Goal: Information Seeking & Learning: Learn about a topic

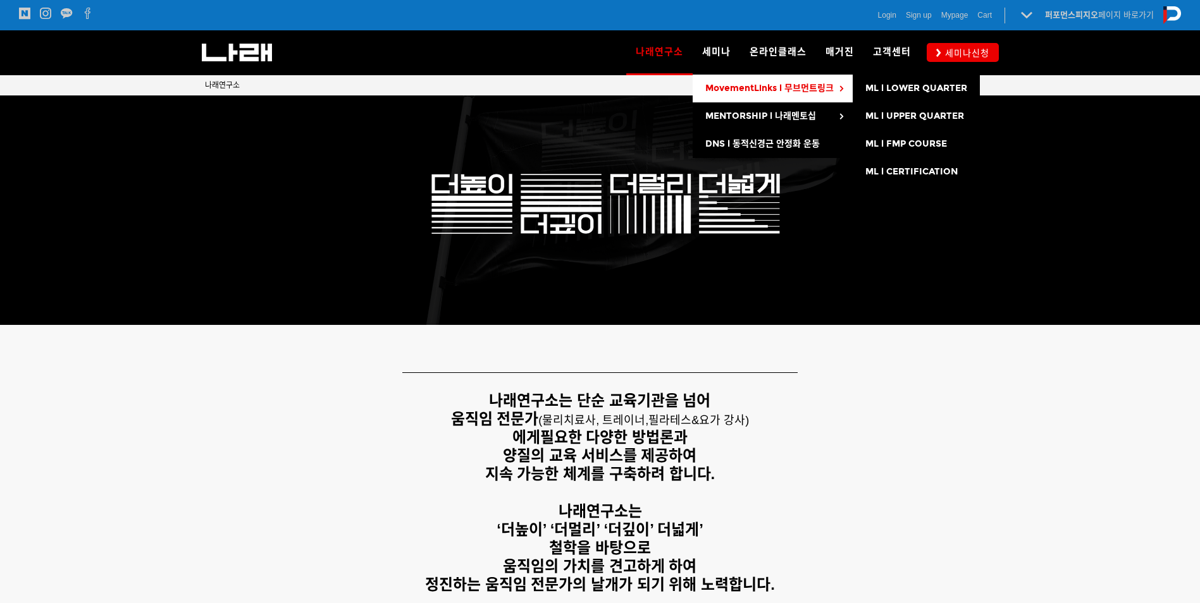
click at [716, 90] on span "MovementLinks l 무브먼트링크" at bounding box center [769, 88] width 128 height 11
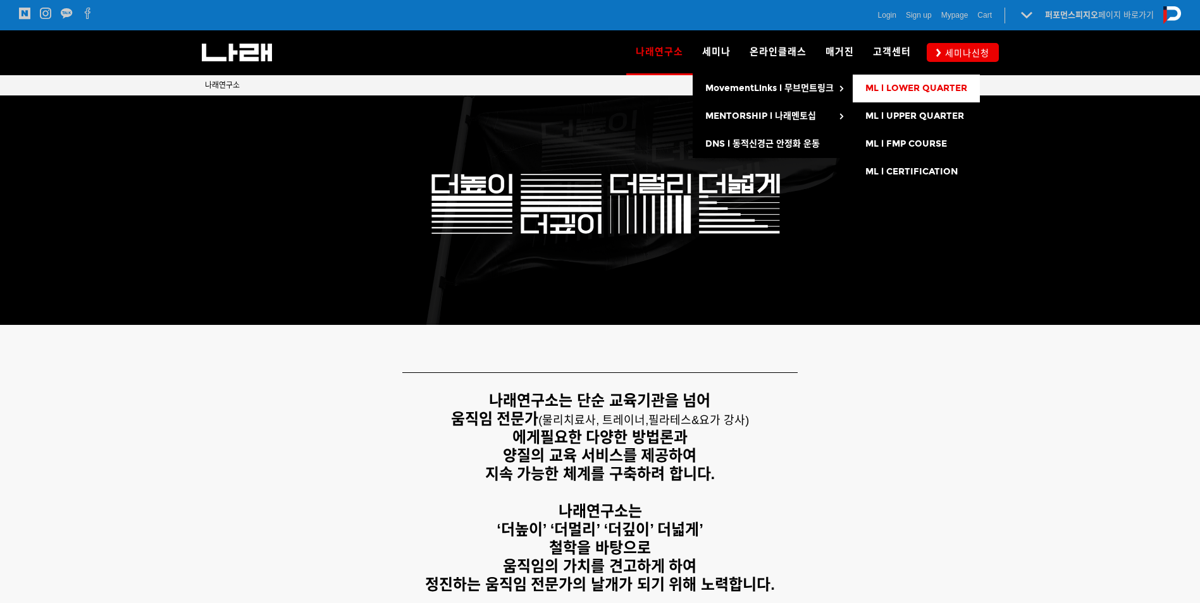
click at [929, 96] on link "ML l LOWER QUARTER" at bounding box center [916, 89] width 127 height 28
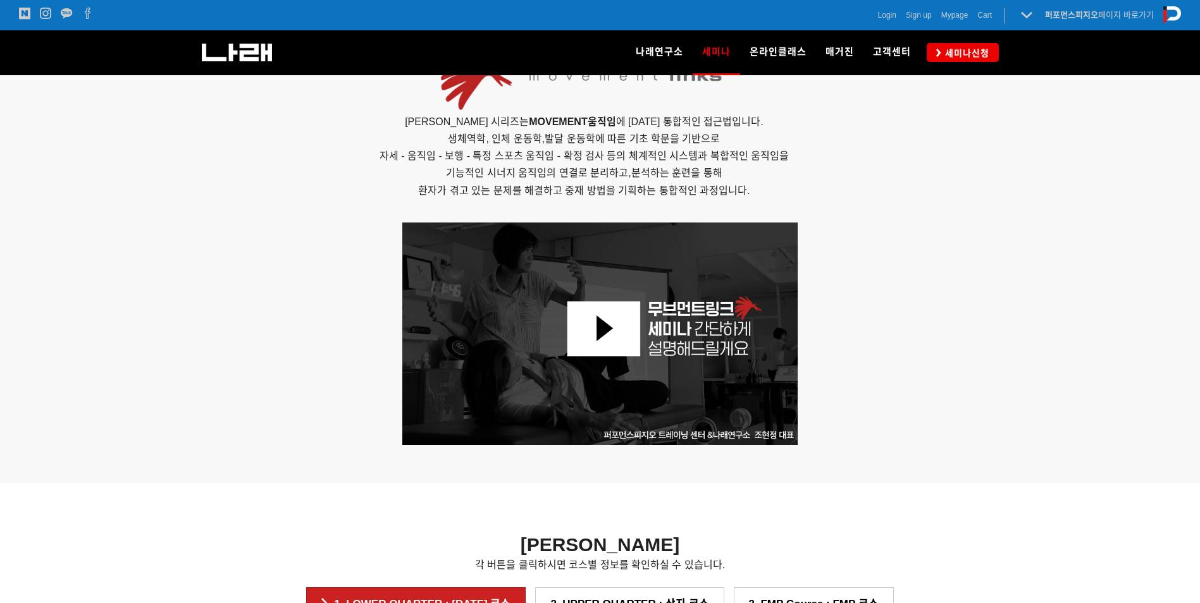
scroll to position [1193, 0]
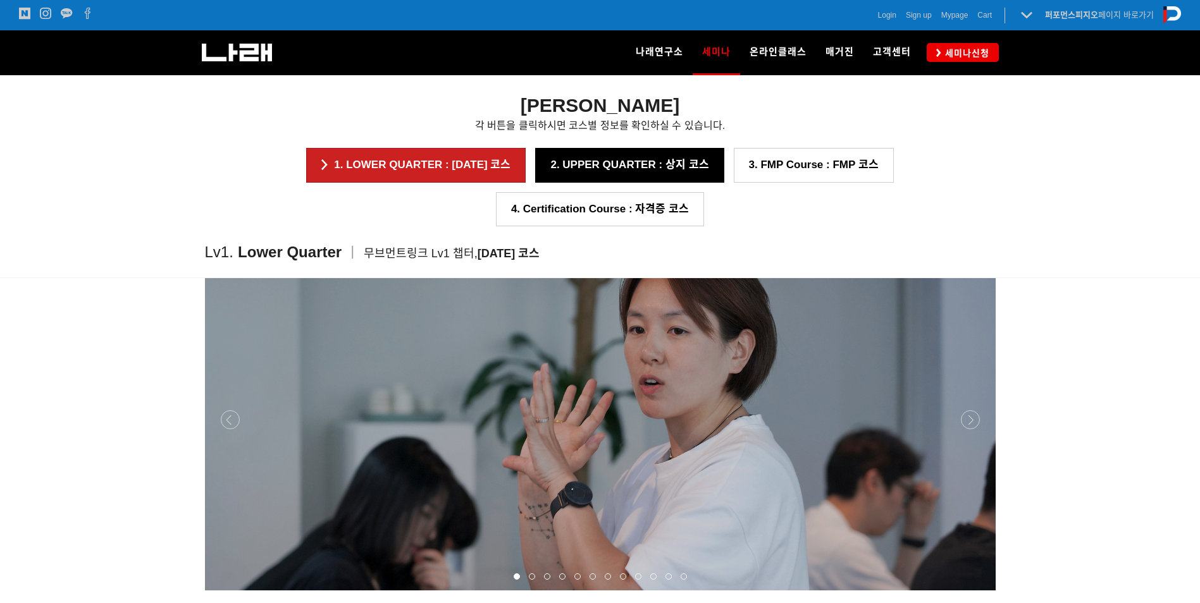
click at [564, 165] on link "2. UPPER QUARTER : 상지 코스" at bounding box center [629, 165] width 188 height 34
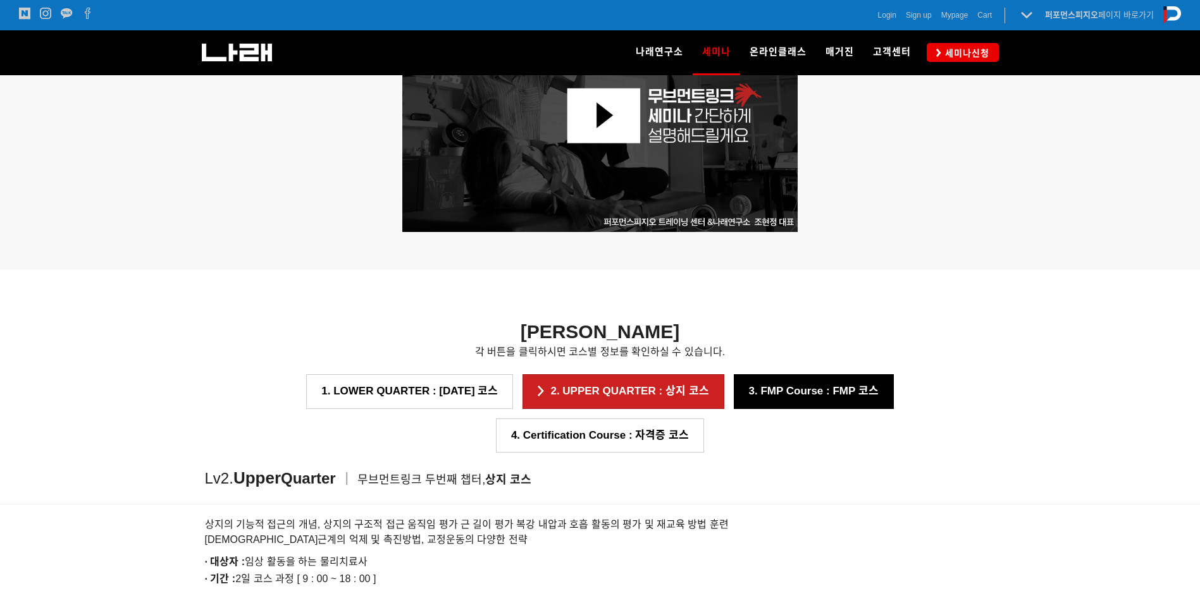
click at [753, 397] on link "3. FMP Course : FMP 코스" at bounding box center [814, 391] width 160 height 34
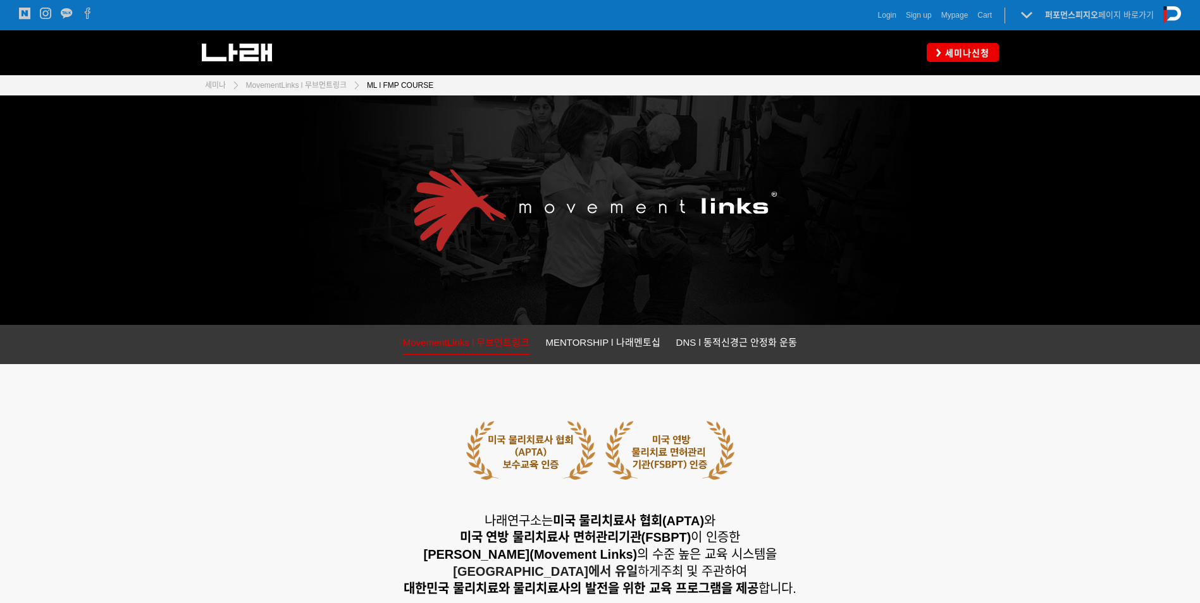
scroll to position [1046, 0]
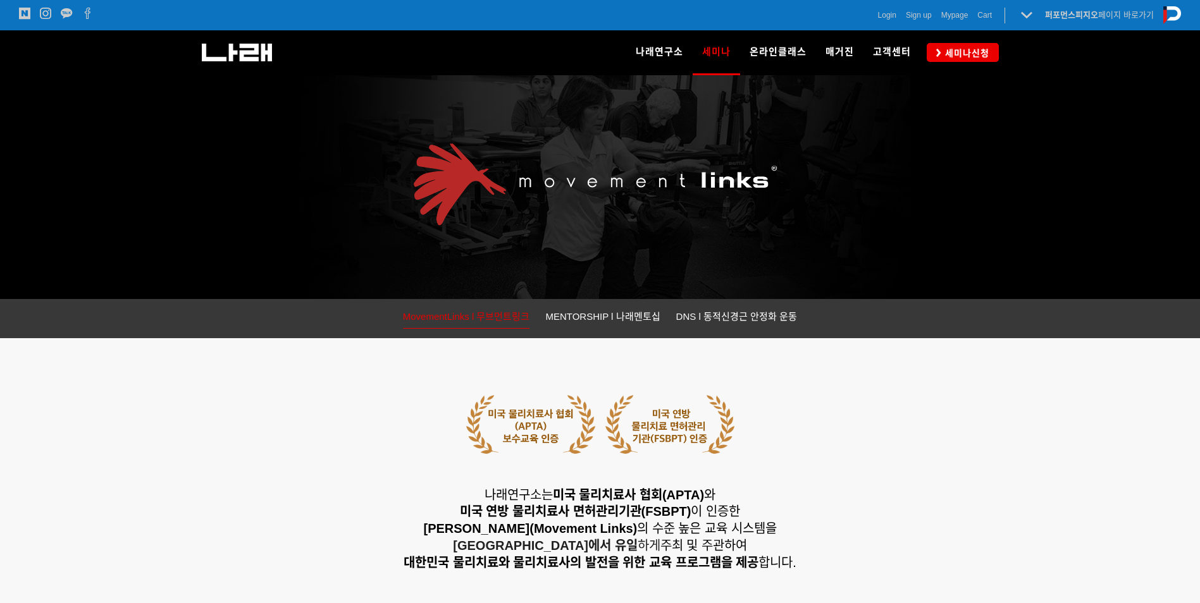
scroll to position [20, 0]
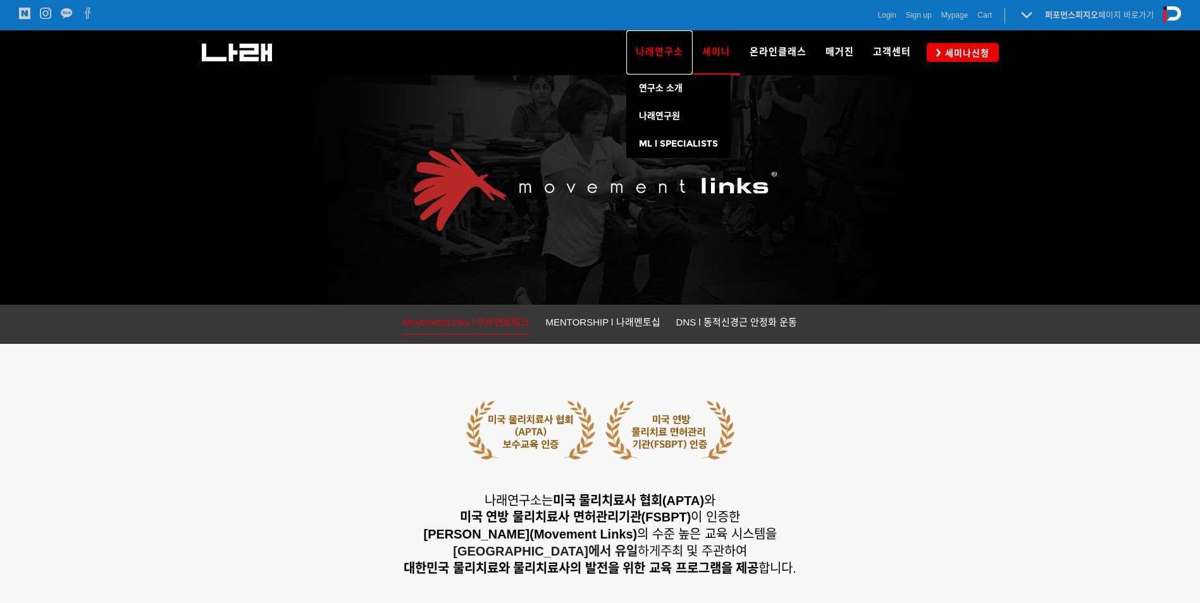
click at [667, 50] on span "나래연구소" at bounding box center [659, 51] width 47 height 11
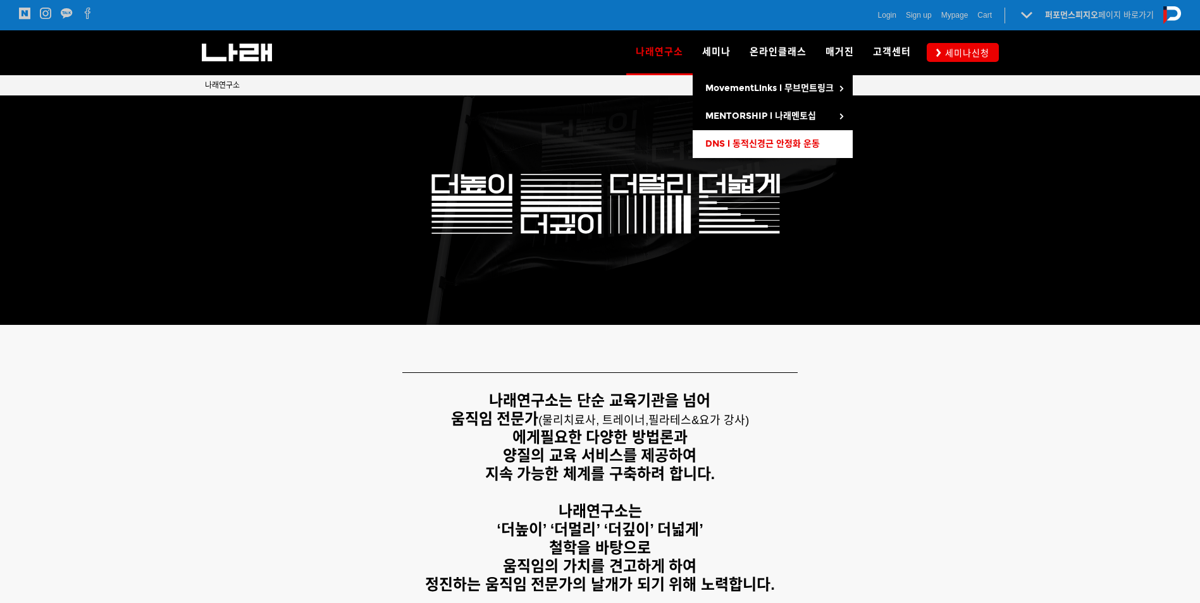
click at [768, 149] on span "DNS l 동적신경근 안정화 운동" at bounding box center [762, 144] width 114 height 11
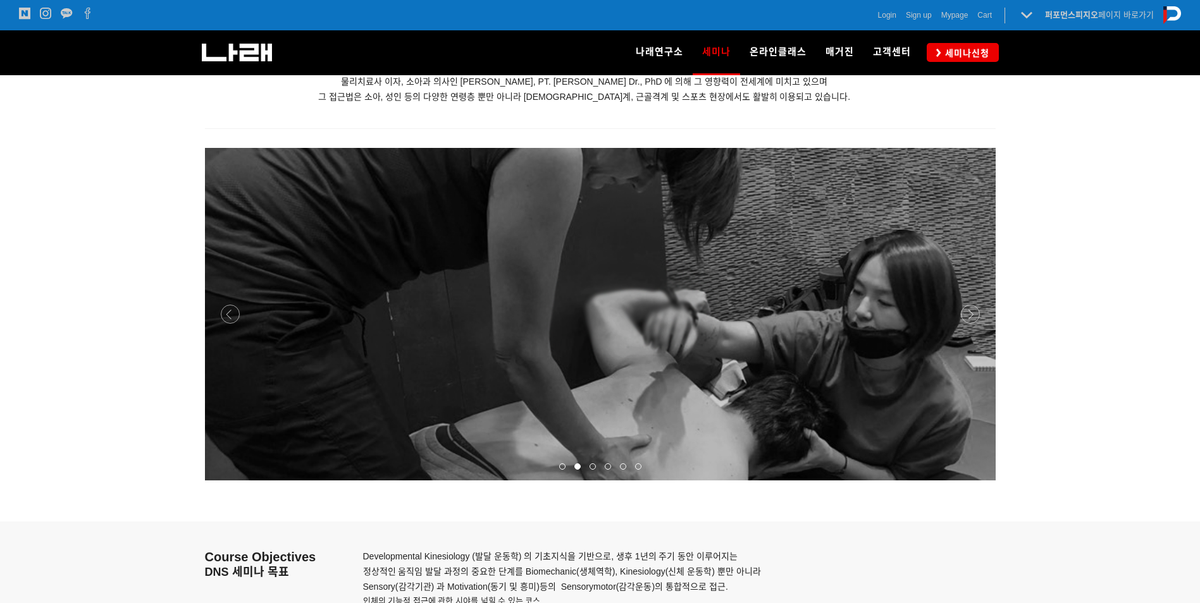
scroll to position [1771, 0]
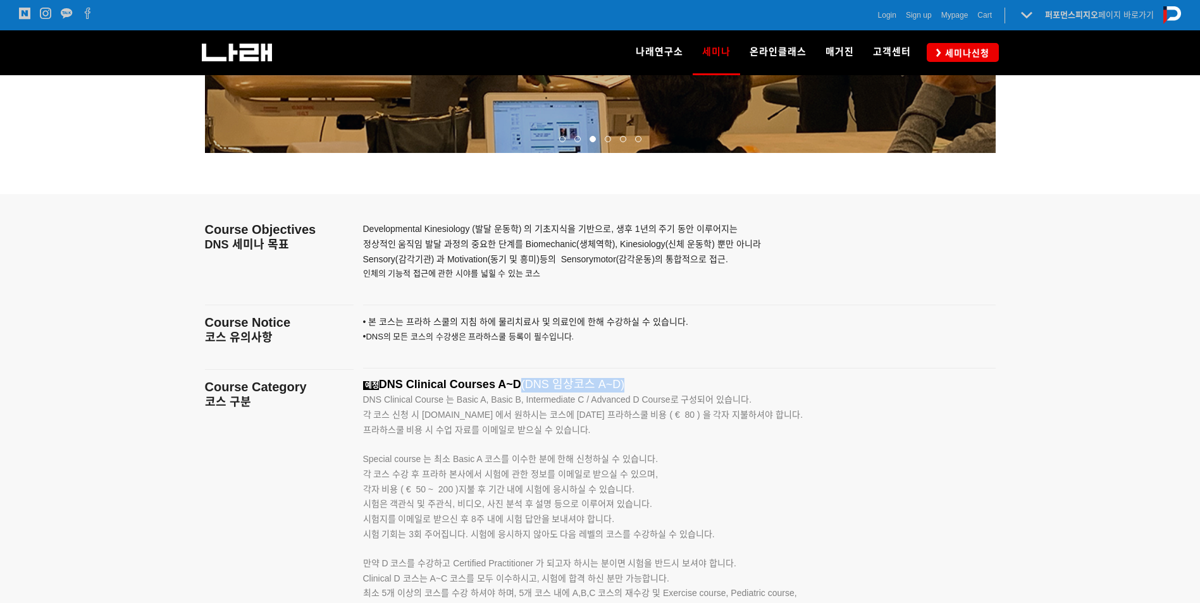
drag, startPoint x: 520, startPoint y: 388, endPoint x: 635, endPoint y: 388, distance: 115.1
click at [635, 388] on p "예정 DNS Clinical Courses A~D (DNS 임상코스 A~D)" at bounding box center [663, 385] width 601 height 15
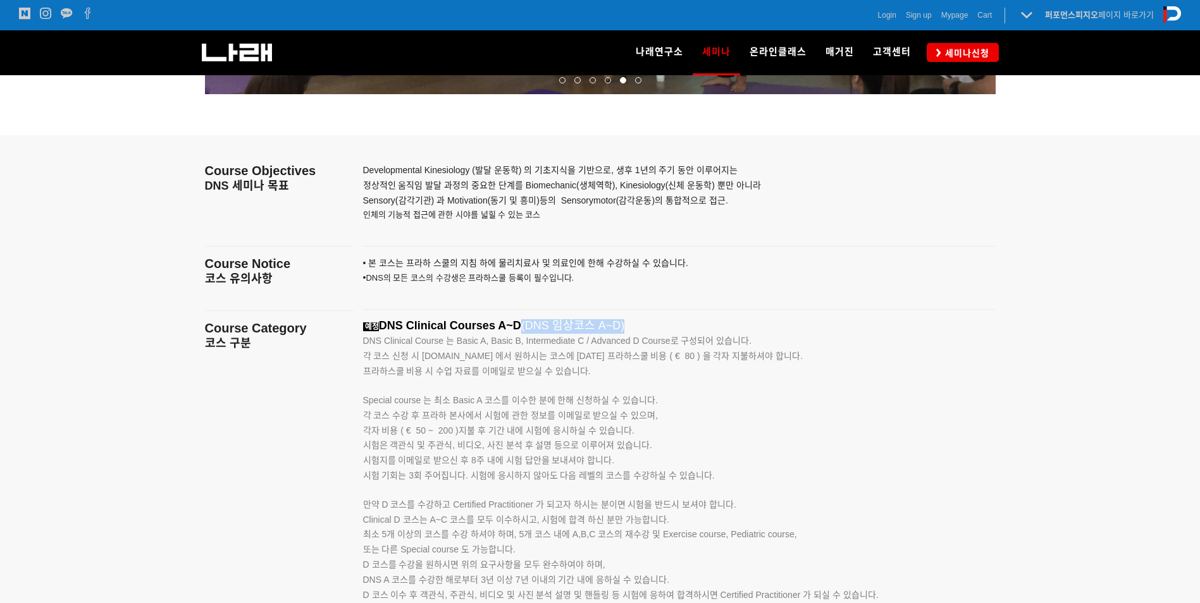
scroll to position [1708, 0]
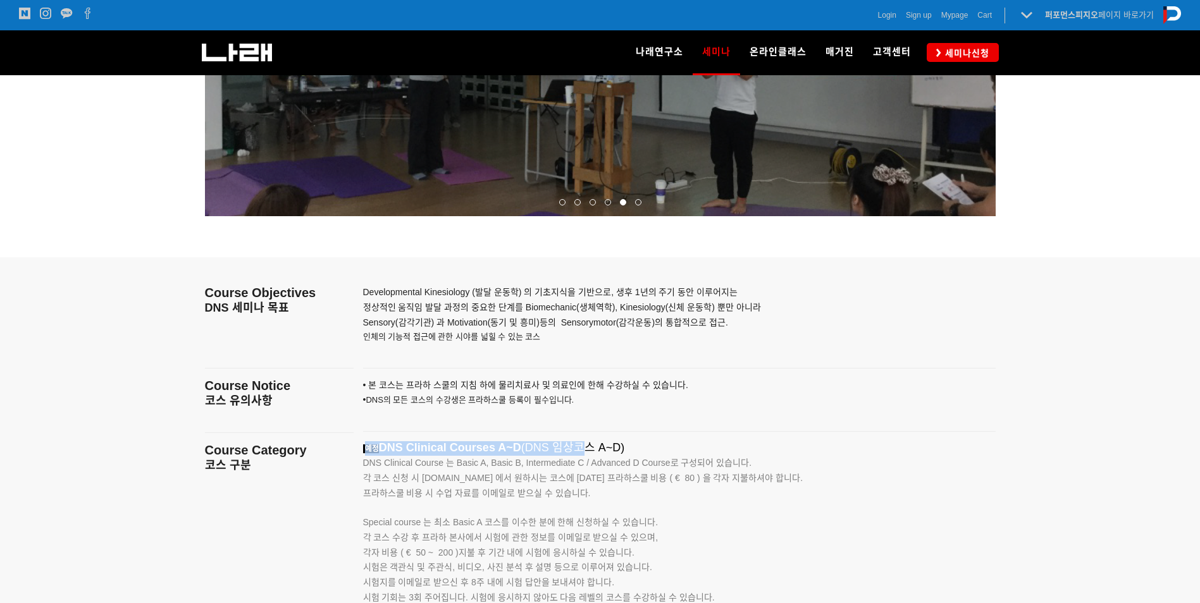
drag, startPoint x: 368, startPoint y: 452, endPoint x: 589, endPoint y: 456, distance: 220.8
drag, startPoint x: 589, startPoint y: 456, endPoint x: 715, endPoint y: 445, distance: 126.4
click at [715, 445] on p "예정 DNS Clinical Courses A~D (DNS 임상코스 A~D)" at bounding box center [663, 448] width 601 height 15
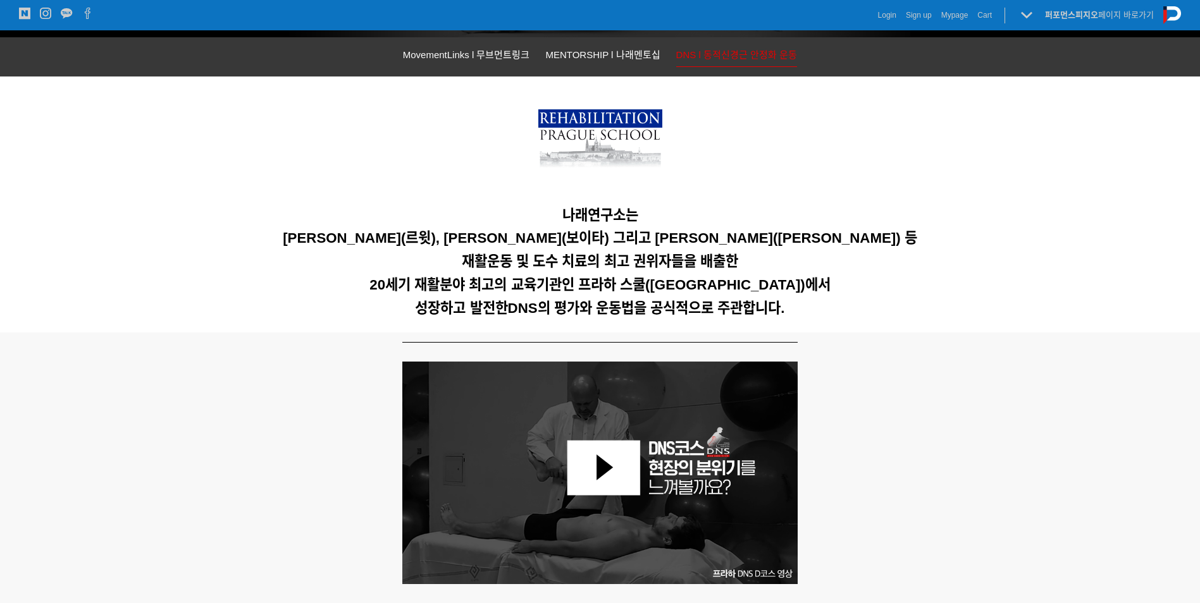
scroll to position [0, 0]
